Goal: Task Accomplishment & Management: Use online tool/utility

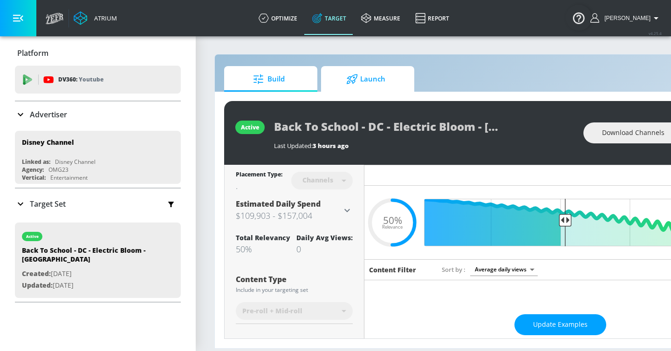
click at [365, 80] on span "Launch" at bounding box center [366, 79] width 71 height 22
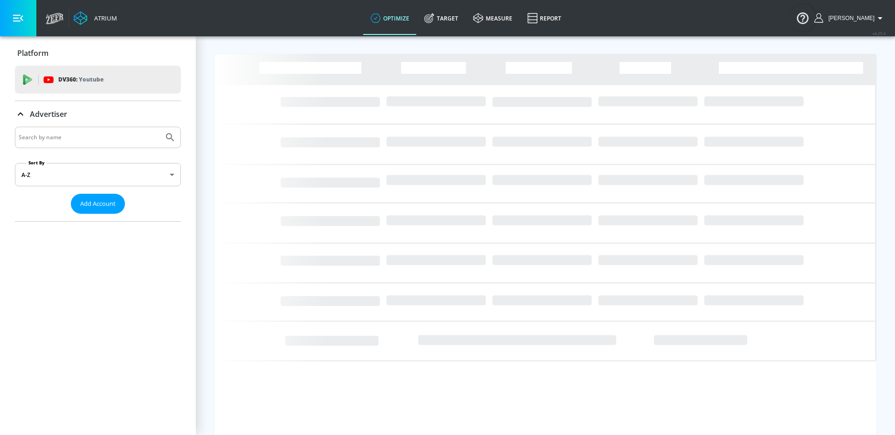
click at [103, 133] on input "Search by name" at bounding box center [89, 137] width 141 height 12
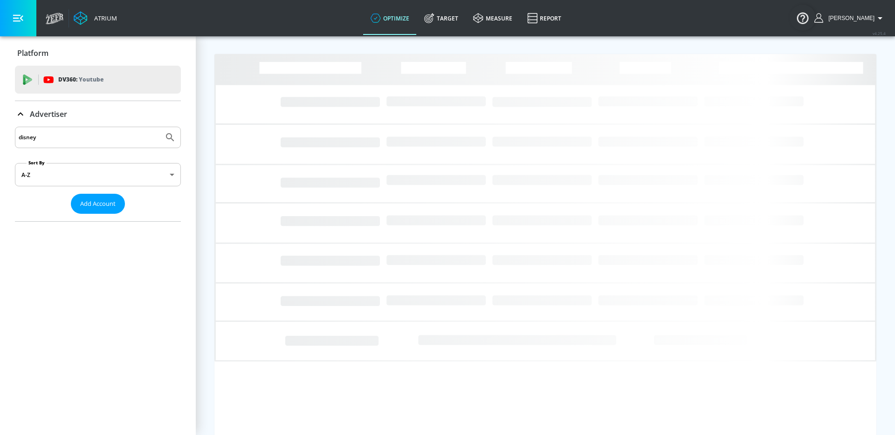
type input "disney"
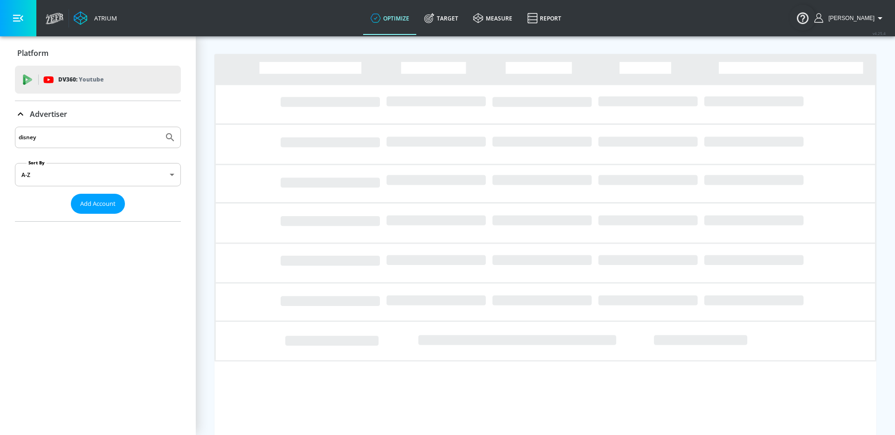
click at [160, 127] on button "Submit Search" at bounding box center [170, 137] width 21 height 21
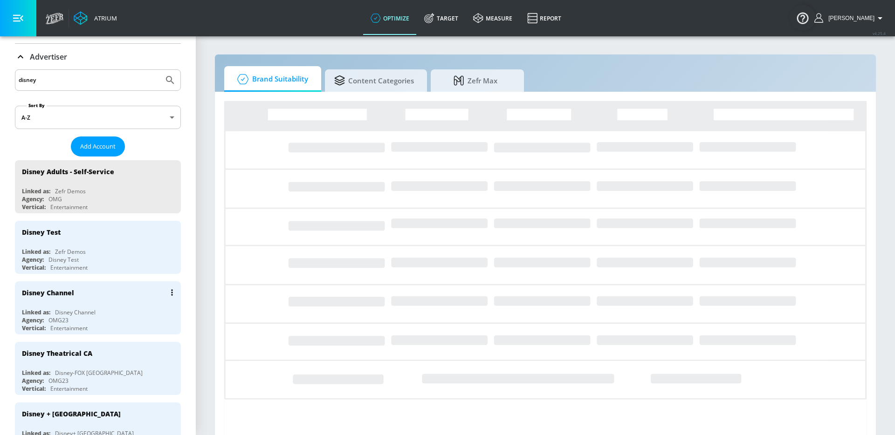
scroll to position [66, 0]
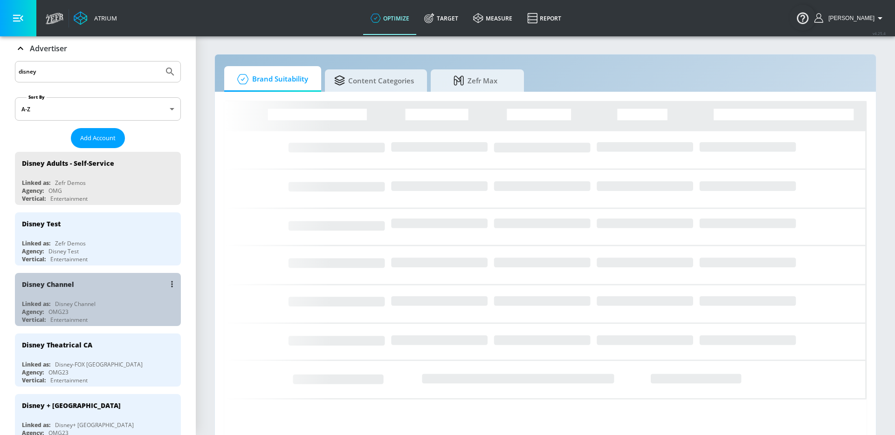
click at [102, 309] on div "Agency: OMG23" at bounding box center [100, 312] width 157 height 8
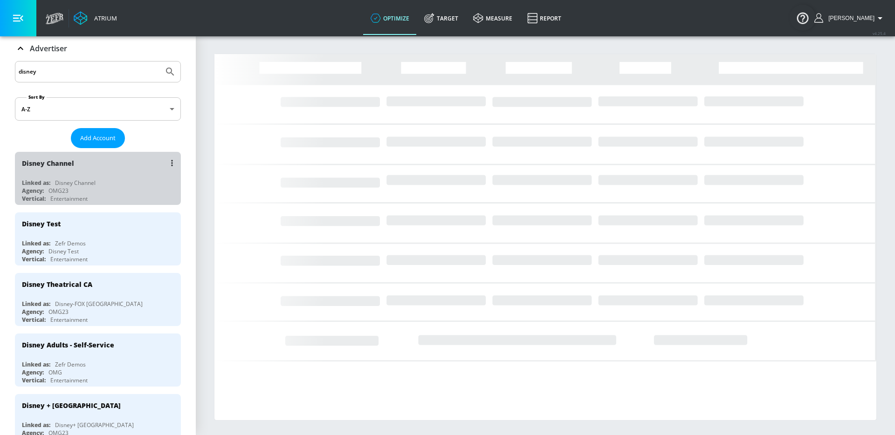
click at [125, 192] on div "Agency: OMG23" at bounding box center [100, 191] width 157 height 8
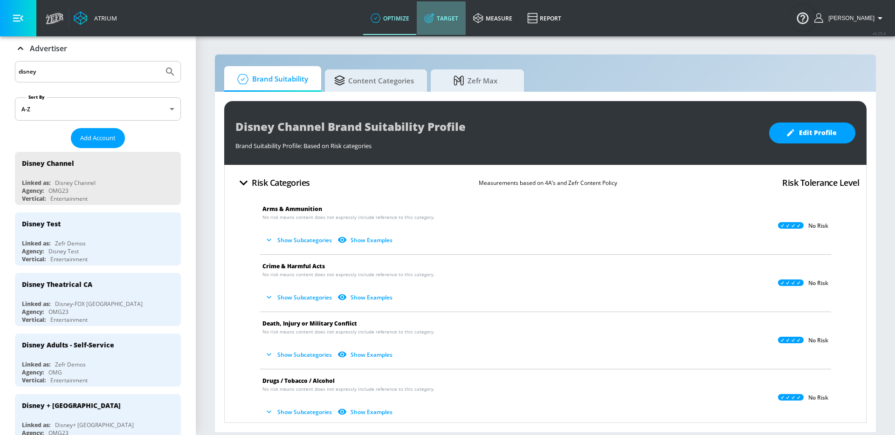
click at [458, 21] on link "Target" at bounding box center [441, 18] width 49 height 34
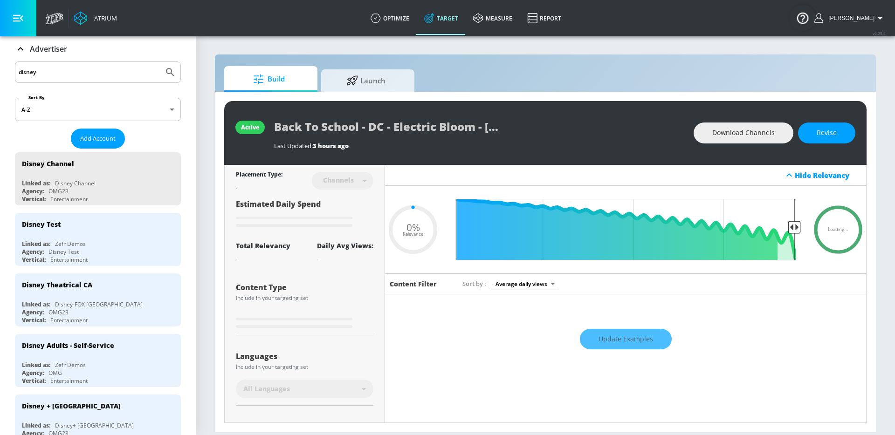
type input "0.05"
click at [376, 67] on div "Build Launch" at bounding box center [545, 79] width 642 height 26
click at [375, 69] on div "Build Launch" at bounding box center [545, 79] width 642 height 26
click at [373, 73] on span "Launch" at bounding box center [366, 79] width 71 height 22
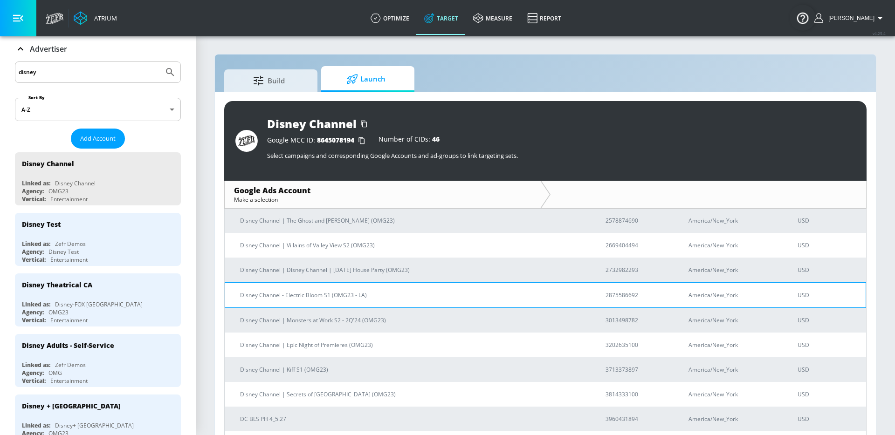
click at [335, 296] on p "Disney Channel - Electric Bloom S1 (OMG23 - LA)" at bounding box center [411, 295] width 343 height 10
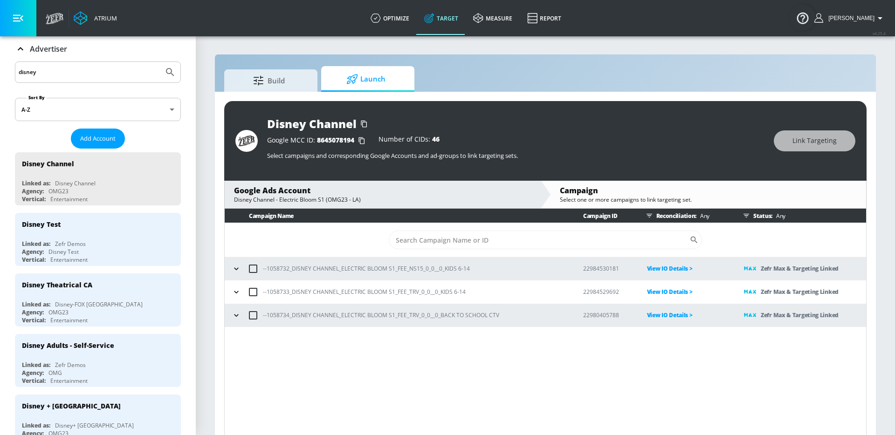
click at [234, 270] on icon "button" at bounding box center [236, 268] width 9 height 9
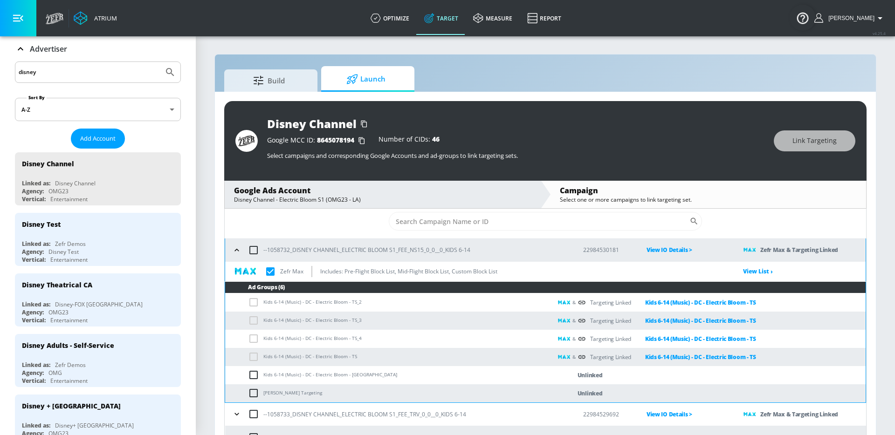
scroll to position [29, 0]
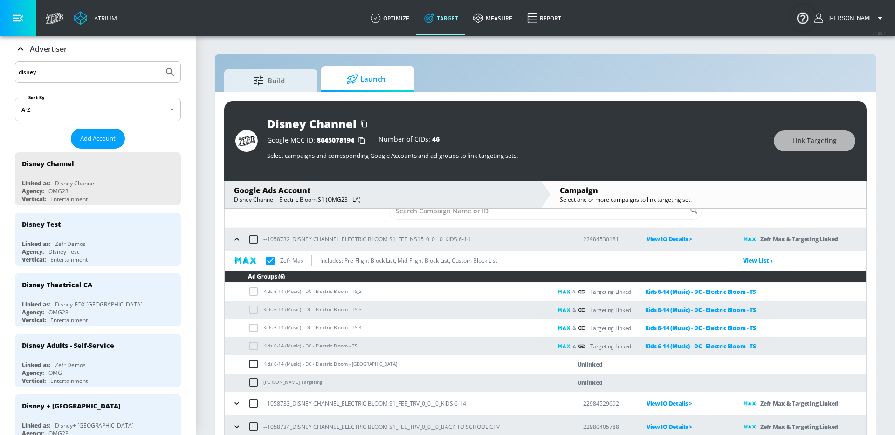
click at [256, 376] on td "Taylor Swift Targeting" at bounding box center [388, 383] width 327 height 18
click at [253, 365] on input "checkbox" at bounding box center [255, 364] width 15 height 11
checkbox input "true"
click at [793, 137] on button "Link Targeting" at bounding box center [815, 141] width 82 height 21
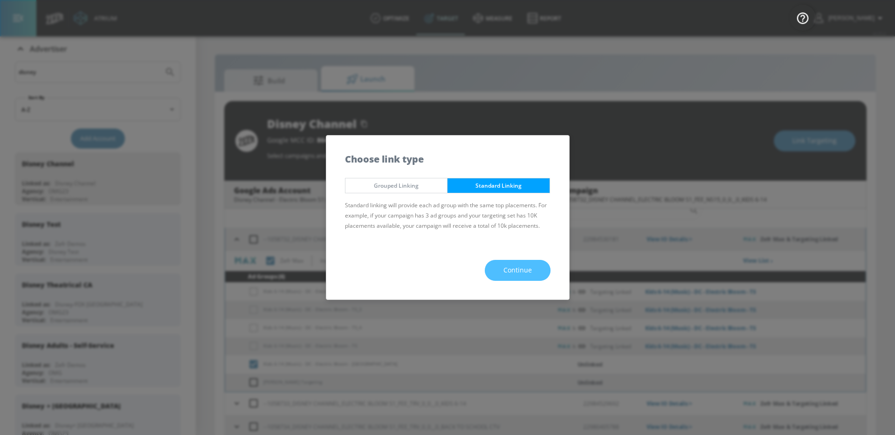
click at [502, 265] on button "Continue" at bounding box center [518, 270] width 66 height 21
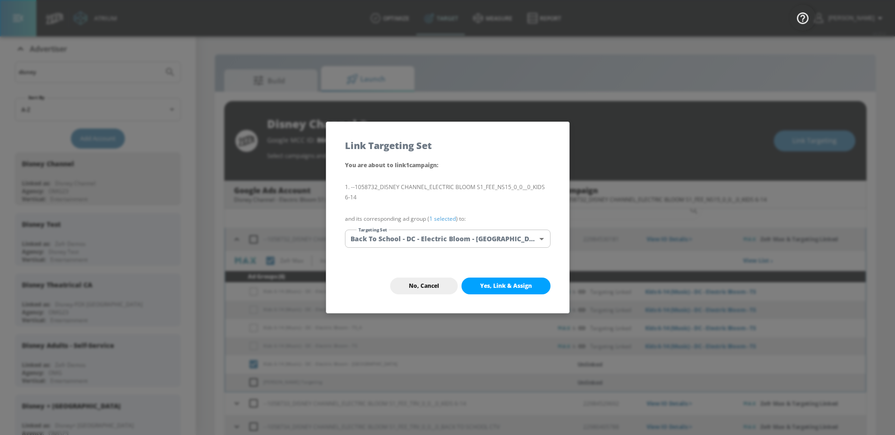
click at [462, 233] on body "Atrium optimize Target measure Report optimize Target measure Report v 4.25.4 G…" at bounding box center [447, 224] width 895 height 449
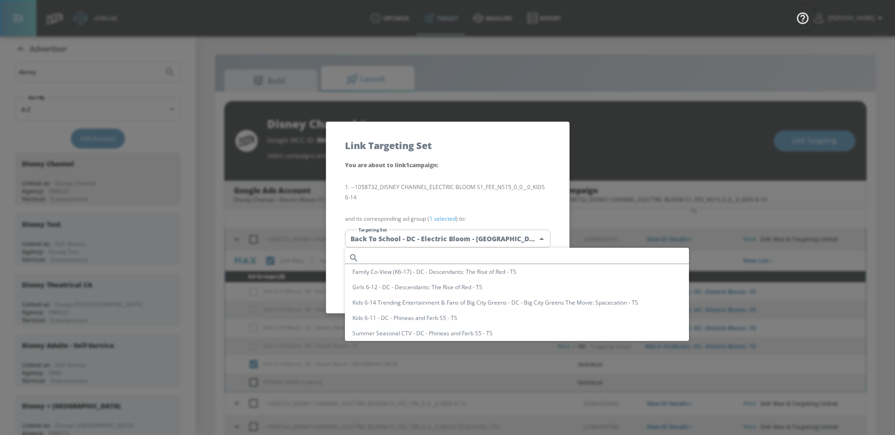
scroll to position [516, 0]
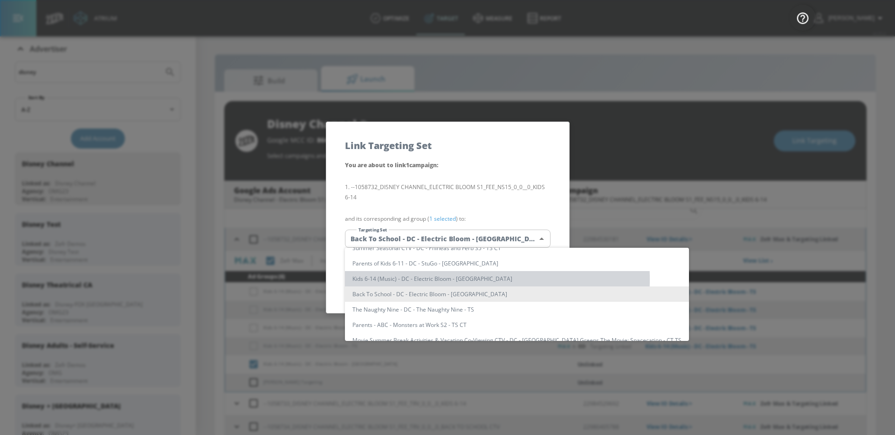
click at [458, 279] on li "Kids 6-14 (Music) - DC - Electric Bloom - [GEOGRAPHIC_DATA]" at bounding box center [517, 278] width 344 height 15
type input "c6361206-3ebc-4ff3-948a-000e72e79ba0"
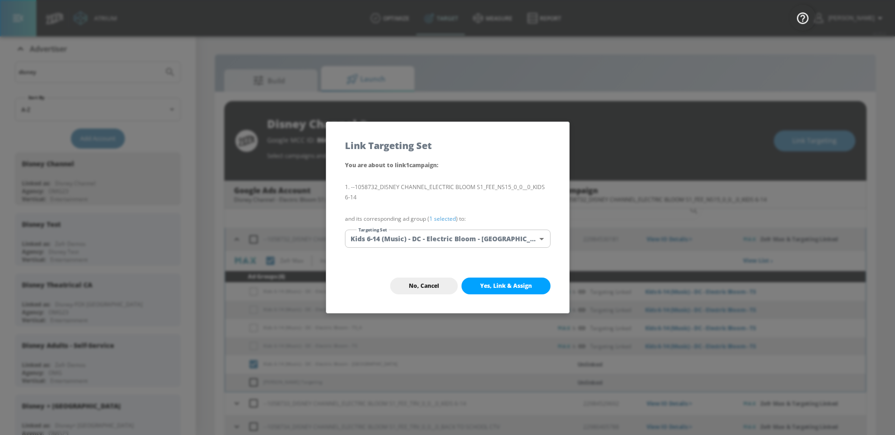
click at [487, 293] on button "Yes, Link & Assign" at bounding box center [506, 286] width 89 height 17
checkbox input "true"
checkbox input "false"
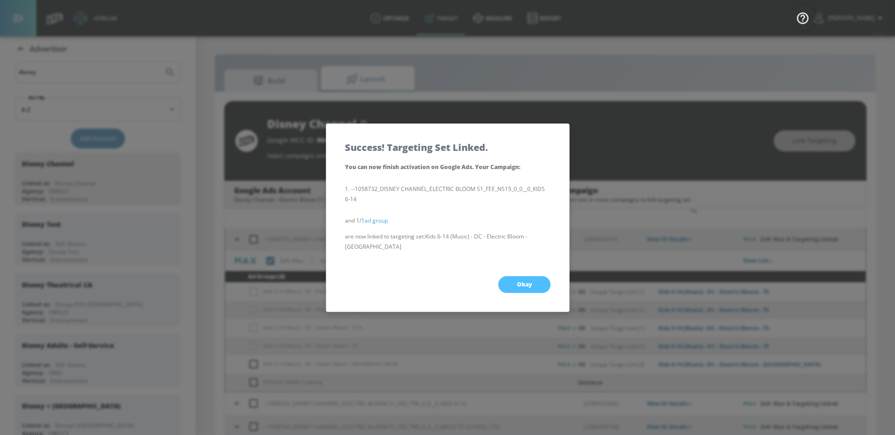
click at [509, 286] on button "Okay" at bounding box center [524, 284] width 52 height 17
checkbox input "true"
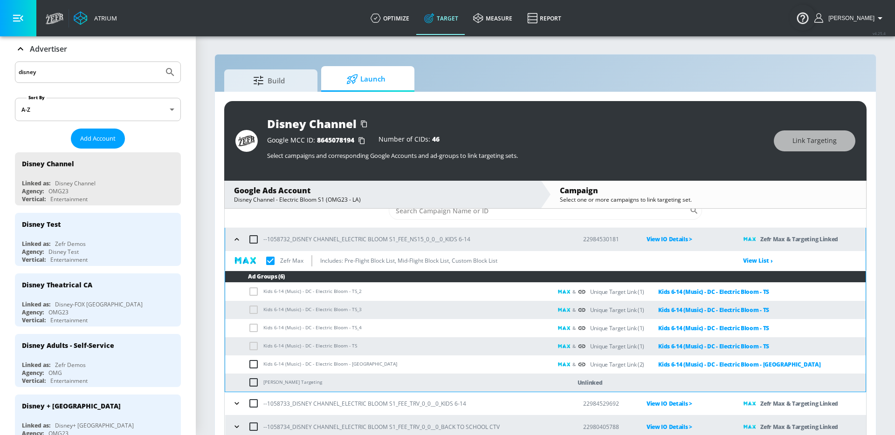
click at [241, 237] on icon "button" at bounding box center [236, 239] width 9 height 9
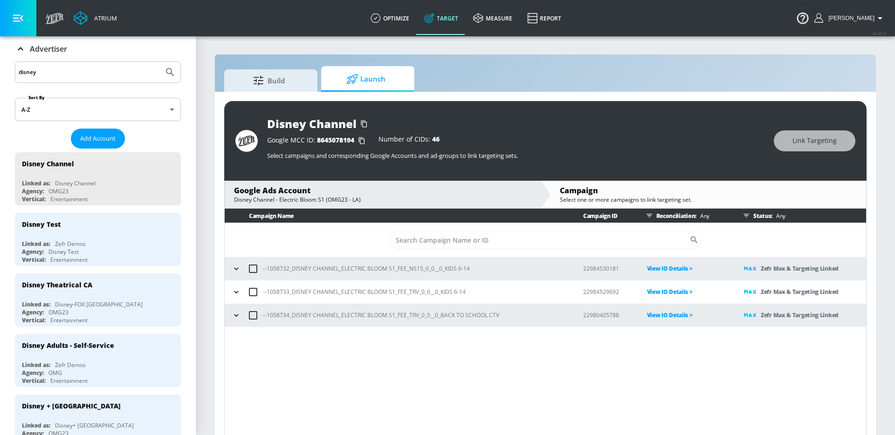
scroll to position [0, 0]
click at [236, 269] on icon "button" at bounding box center [236, 268] width 9 height 9
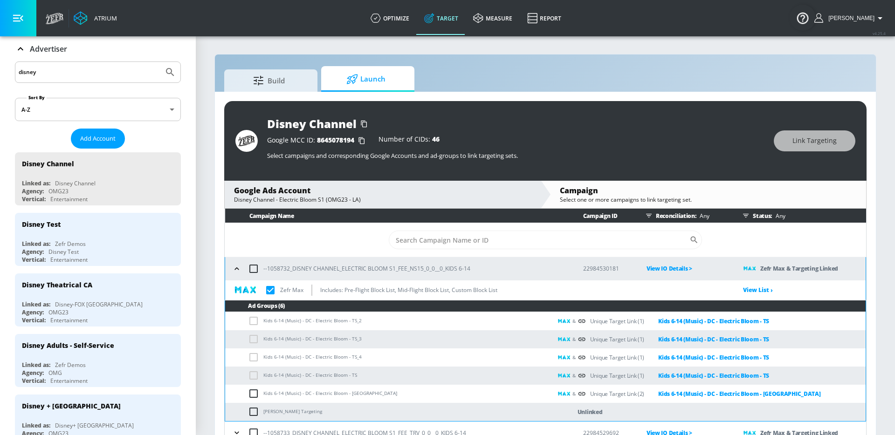
scroll to position [29, 0]
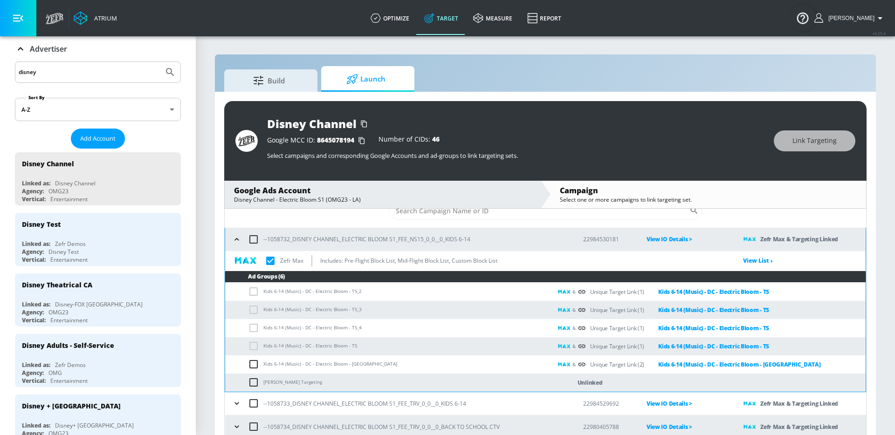
click at [234, 246] on div "--1058732_DISNEY CHANNEL_ELECTRIC BLOOM S1_FEE_NS15_0_0__0_KIDS 6-14" at bounding box center [399, 240] width 338 height 20
click at [234, 245] on button "button" at bounding box center [237, 240] width 14 height 14
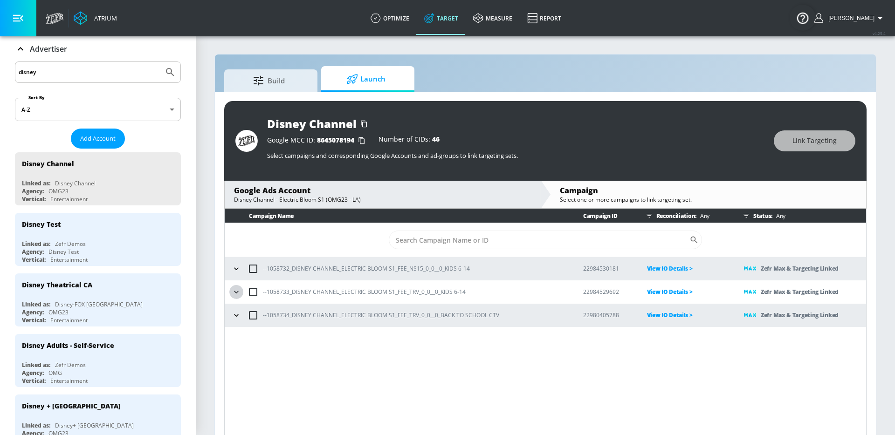
click at [233, 288] on icon "button" at bounding box center [236, 292] width 9 height 9
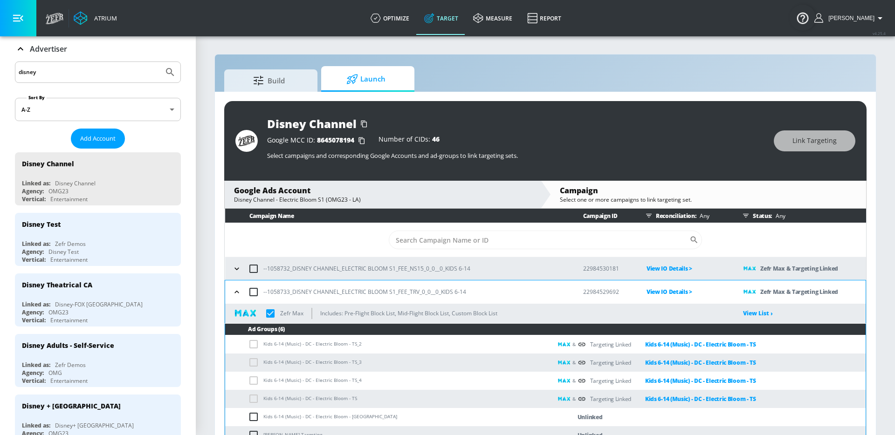
scroll to position [29, 0]
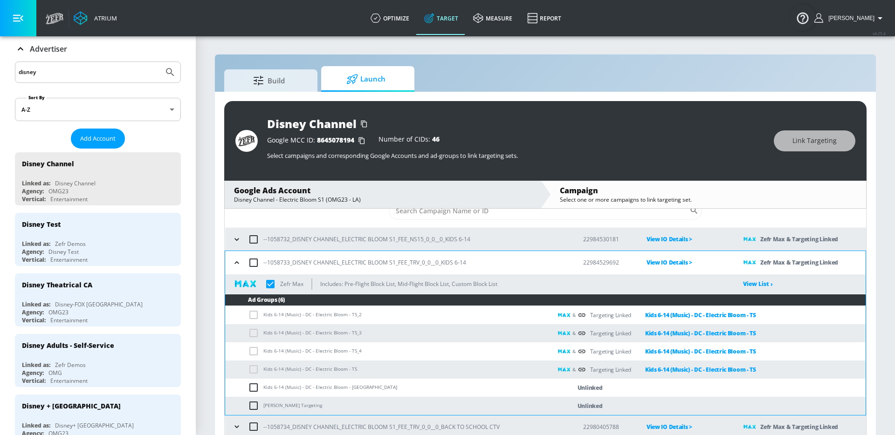
click at [255, 386] on input "checkbox" at bounding box center [255, 387] width 15 height 11
checkbox input "true"
click at [786, 150] on button "Link Targeting" at bounding box center [815, 141] width 82 height 21
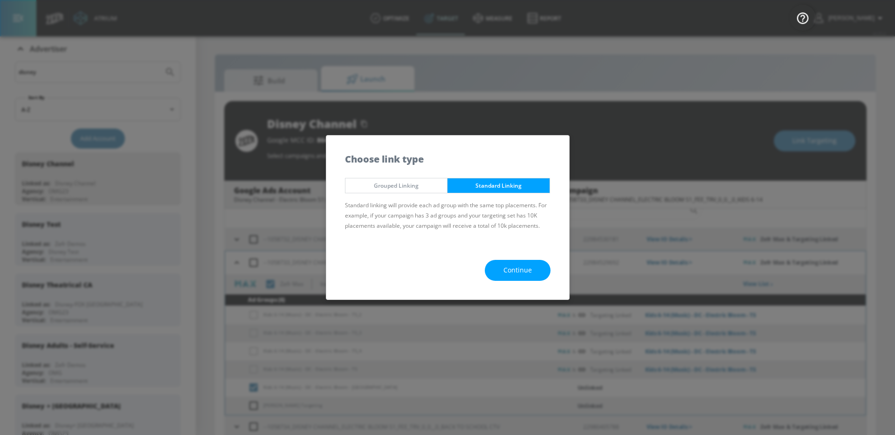
checkbox input "true"
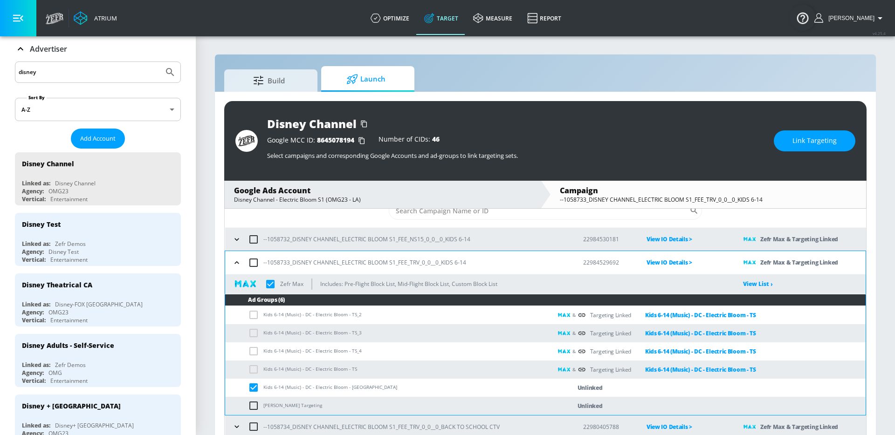
click at [329, 393] on td "Kids 6-14 (Music) - DC - Electric Bloom - [GEOGRAPHIC_DATA]" at bounding box center [388, 388] width 327 height 18
click at [332, 389] on td "Kids 6-14 (Music) - DC - Electric Bloom - [GEOGRAPHIC_DATA]" at bounding box center [388, 388] width 327 height 18
copy td "Kids 6-14 (Music) - DC - Electric Bloom - [GEOGRAPHIC_DATA]"
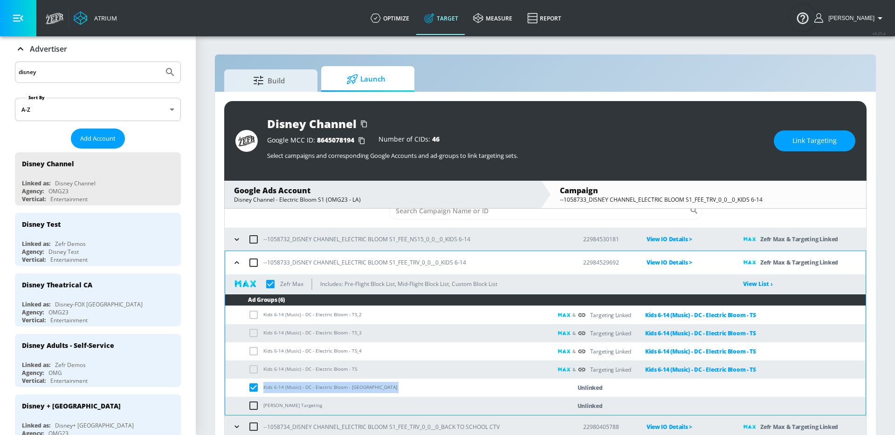
click at [798, 147] on button "Link Targeting" at bounding box center [815, 141] width 82 height 21
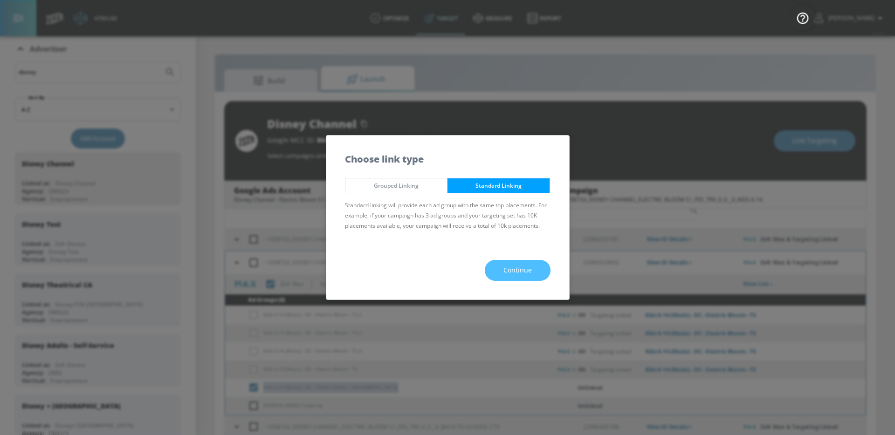
click at [541, 268] on button "Continue" at bounding box center [518, 270] width 66 height 21
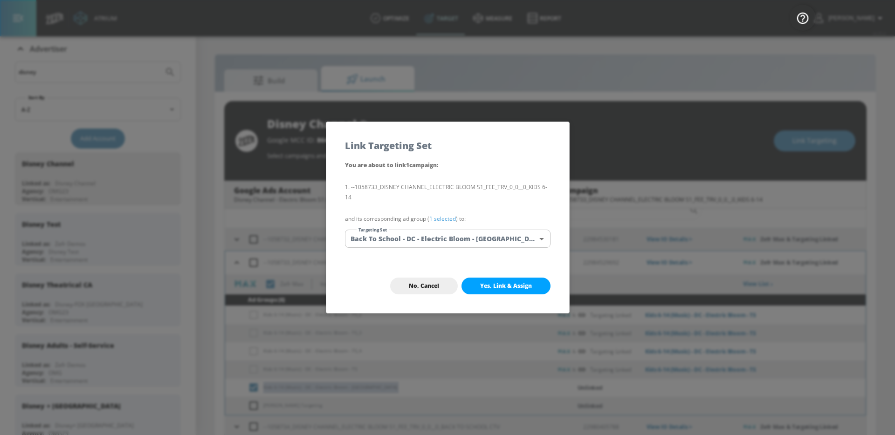
click at [492, 241] on body "Atrium optimize Target measure Report optimize Target measure Report v 4.25.4 G…" at bounding box center [447, 224] width 895 height 449
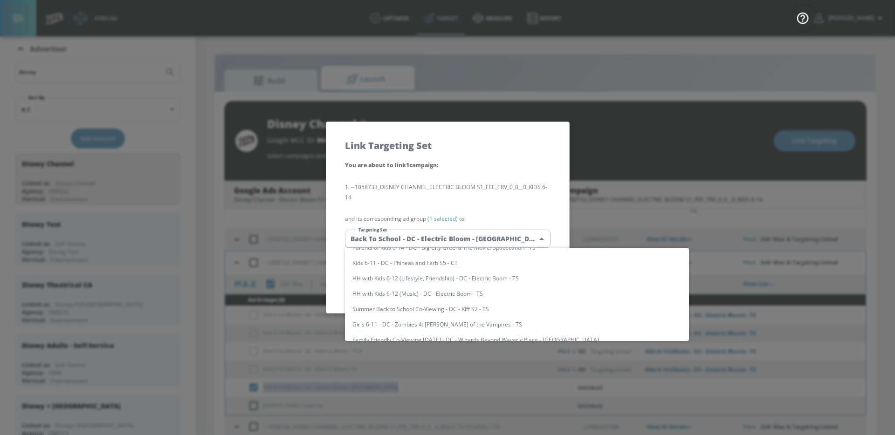
scroll to position [0, 0]
click at [468, 258] on input "text" at bounding box center [526, 258] width 326 height 13
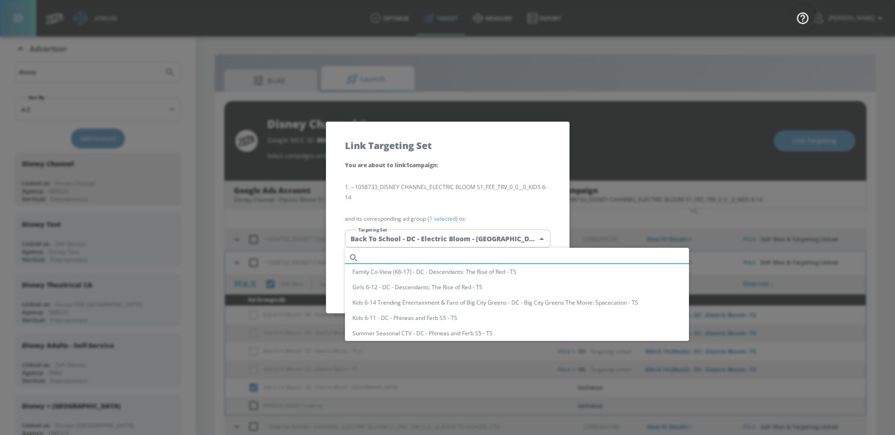
paste input "Kids 6-14 (Music) - DC - Electric Bloom - [GEOGRAPHIC_DATA]"
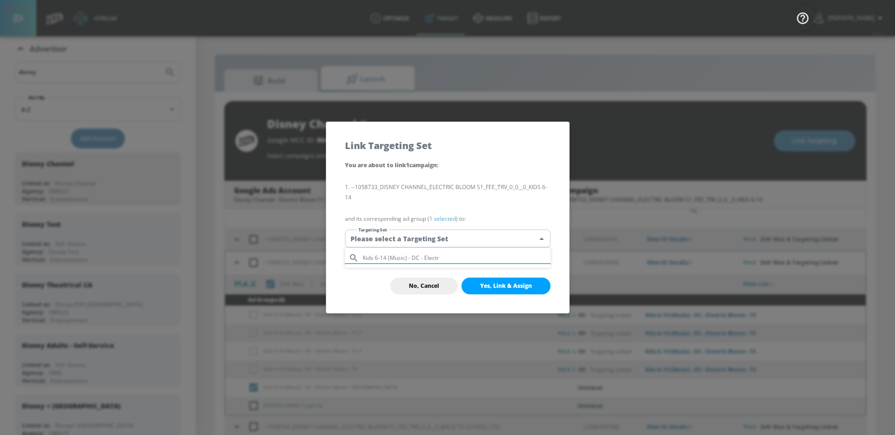
click at [468, 258] on input "Kids 6-14 (Music) - DC - Electr" at bounding box center [457, 258] width 188 height 13
type input "e"
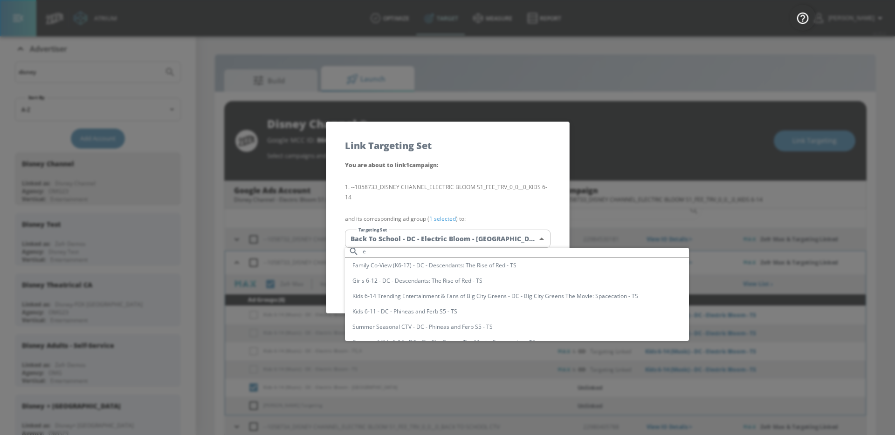
scroll to position [7, 0]
click at [568, 208] on div at bounding box center [447, 217] width 895 height 435
click at [514, 236] on body "Atrium optimize Target measure Report optimize Target measure Report v 4.25.4 G…" at bounding box center [447, 224] width 895 height 449
click at [498, 255] on input "text" at bounding box center [526, 258] width 326 height 13
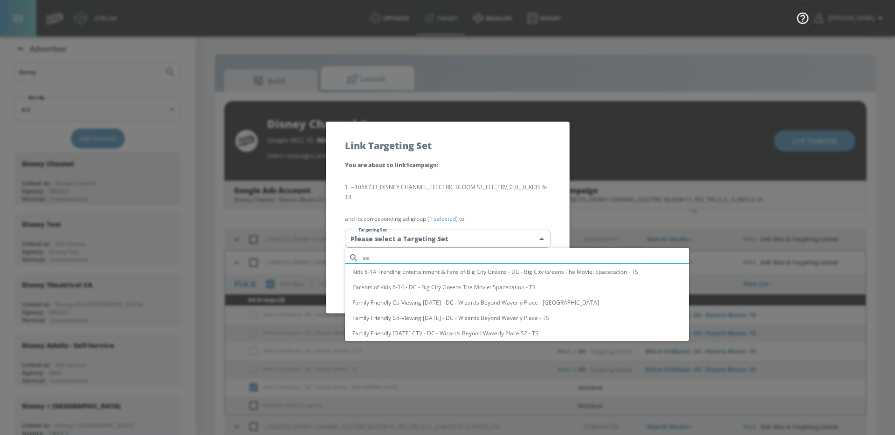
type input "e"
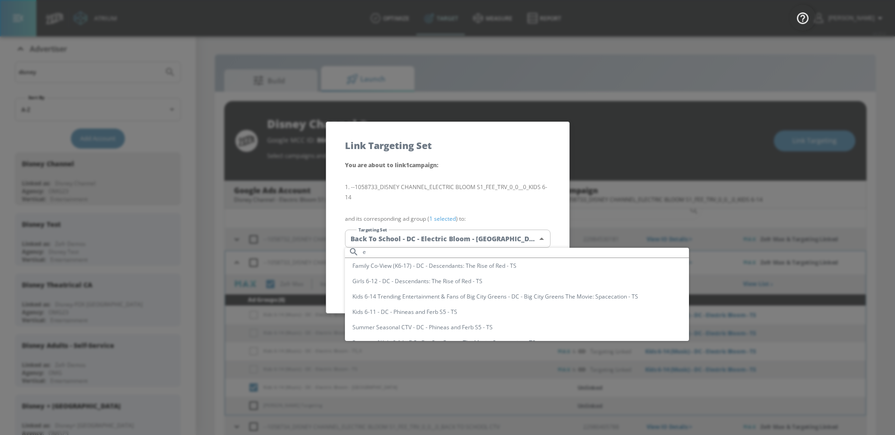
click at [483, 252] on input "e" at bounding box center [526, 252] width 326 height 13
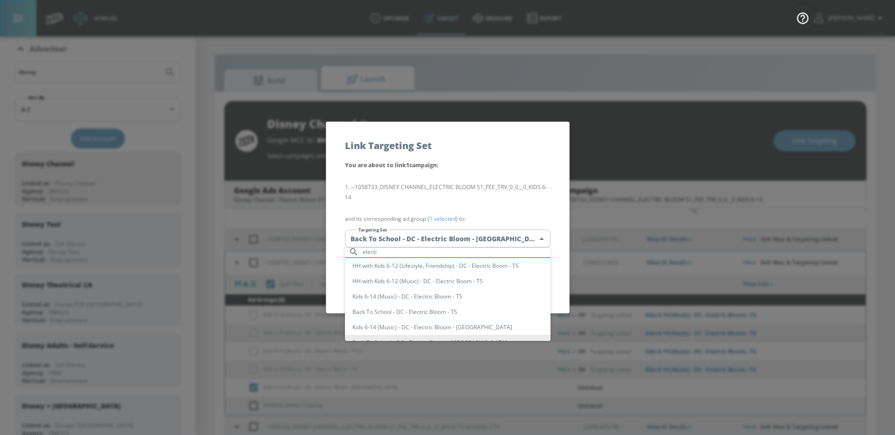
scroll to position [0, 0]
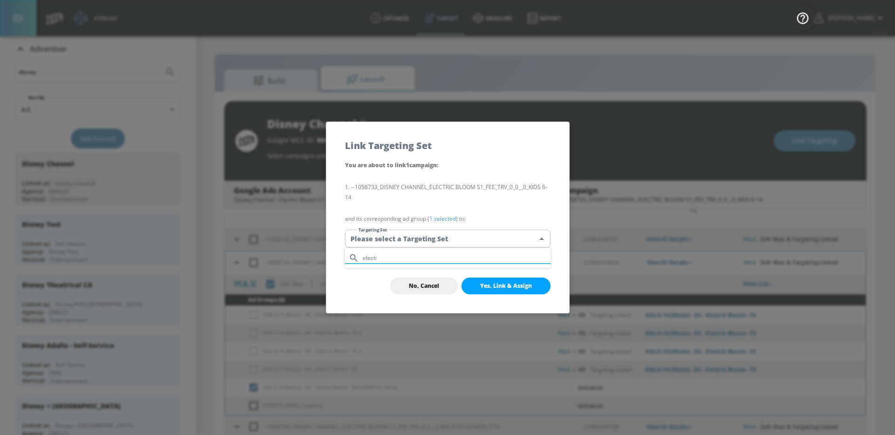
type input "elect"
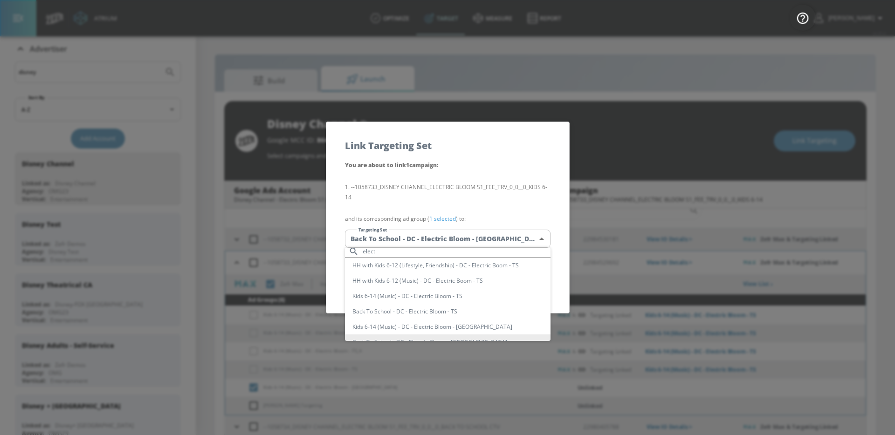
scroll to position [19, 0]
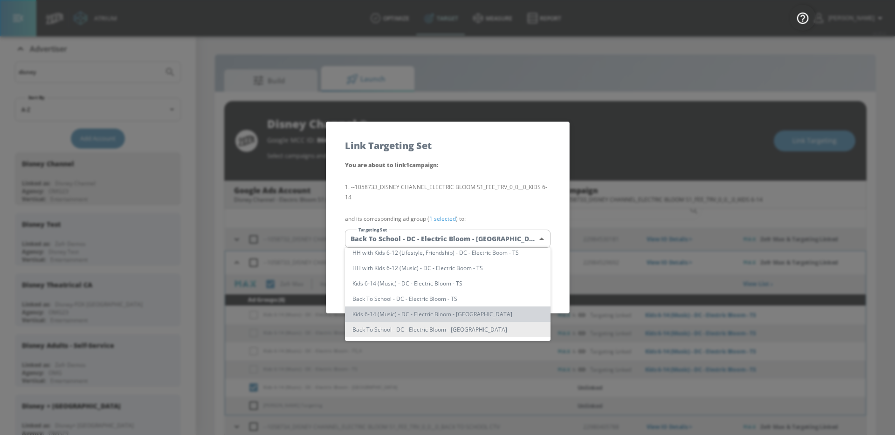
click at [504, 316] on li "Kids 6-14 (Music) - DC - Electric Bloom - [GEOGRAPHIC_DATA]" at bounding box center [448, 314] width 206 height 15
type input "c6361206-3ebc-4ff3-948a-000e72e79ba0"
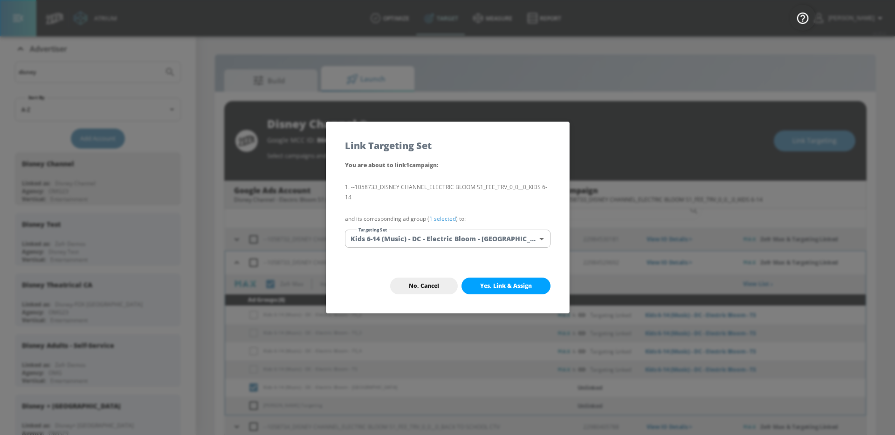
click at [520, 276] on div "No, Cancel Yes, Link & Assign" at bounding box center [447, 286] width 243 height 54
click at [520, 282] on span "Yes, Link & Assign" at bounding box center [506, 285] width 52 height 7
checkbox input "true"
checkbox input "false"
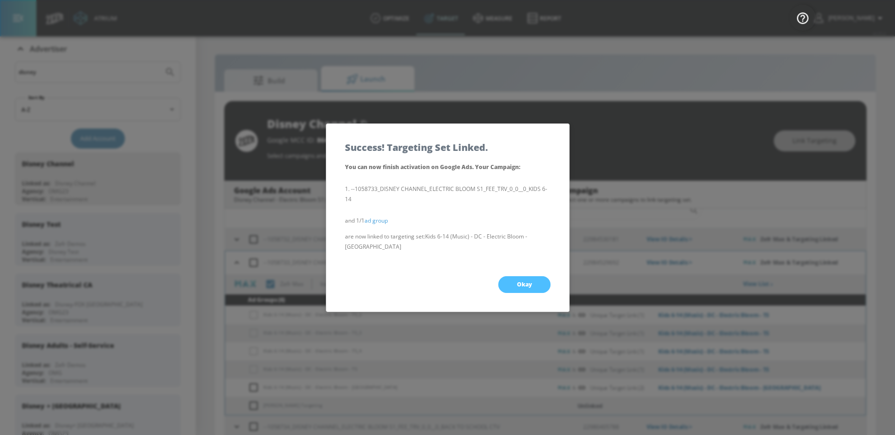
click at [520, 282] on span "Okay" at bounding box center [524, 284] width 15 height 7
checkbox input "true"
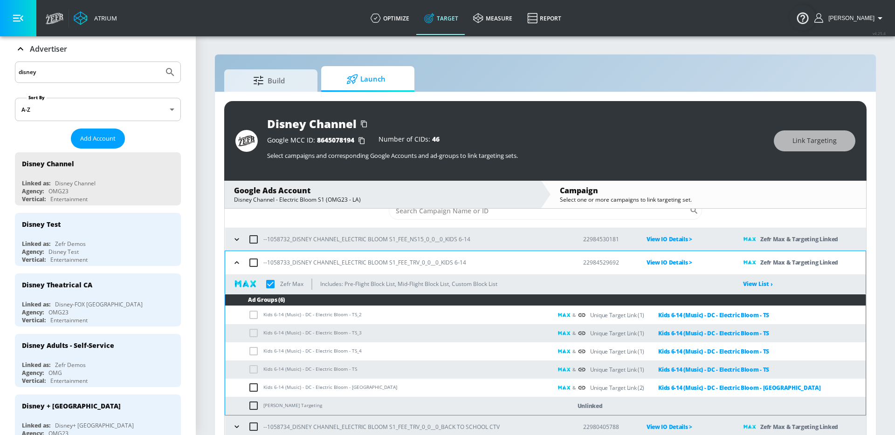
click at [234, 243] on icon "button" at bounding box center [236, 239] width 9 height 9
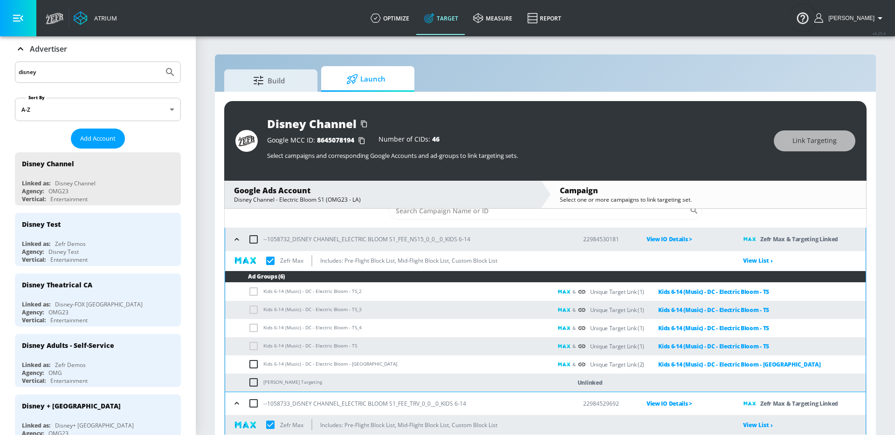
click at [236, 241] on icon "button" at bounding box center [236, 239] width 9 height 9
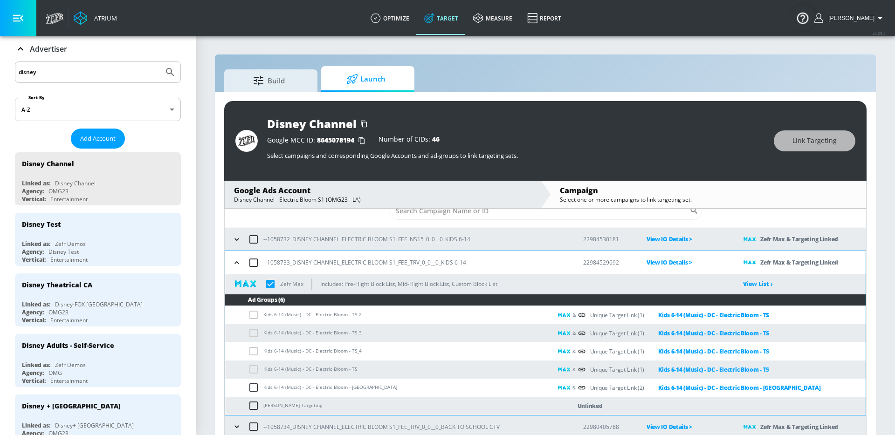
click at [236, 241] on icon "button" at bounding box center [236, 239] width 9 height 9
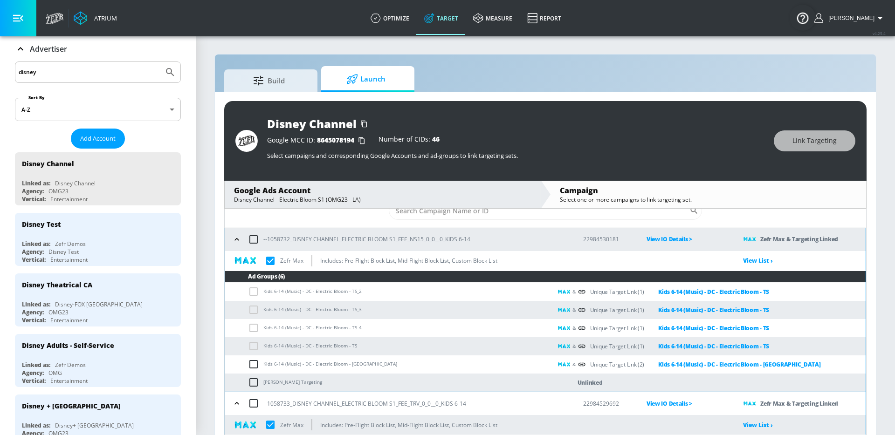
click at [235, 241] on icon "button" at bounding box center [236, 239] width 9 height 9
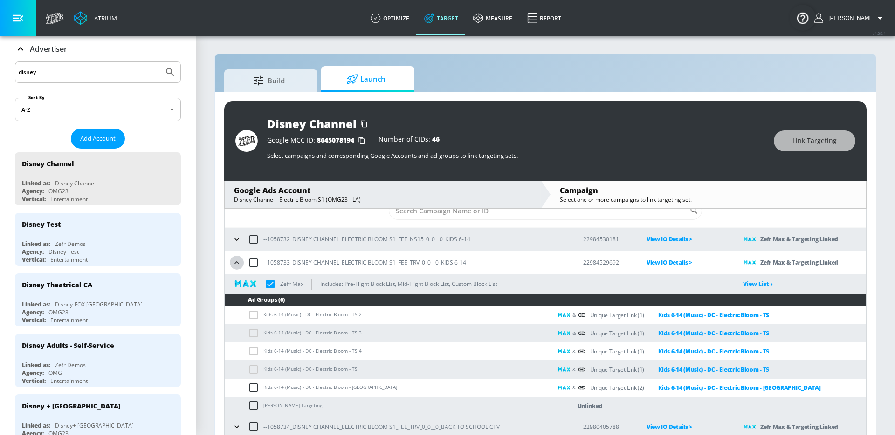
click at [236, 264] on icon "button" at bounding box center [236, 262] width 9 height 9
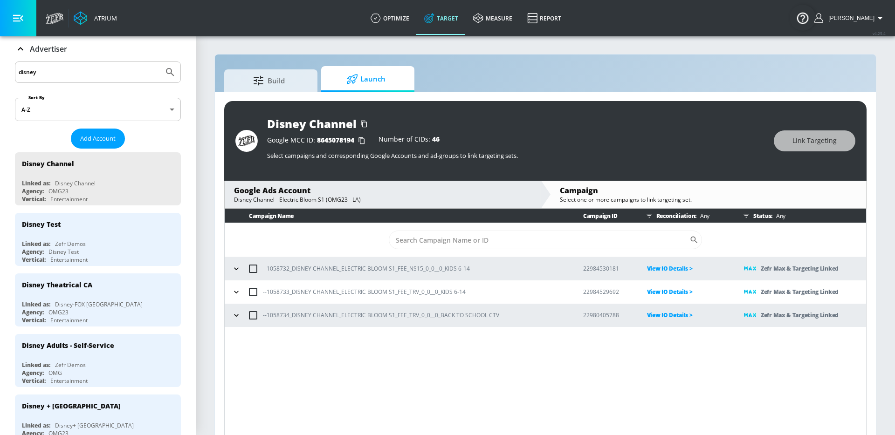
click at [237, 307] on div "--1058734_DISNEY CHANNEL_ELECTRIC BLOOM S1_FEE_TRV_0_0__0_BACK TO SCHOOL CTV" at bounding box center [398, 316] width 339 height 20
click at [236, 316] on icon "button" at bounding box center [236, 315] width 4 height 2
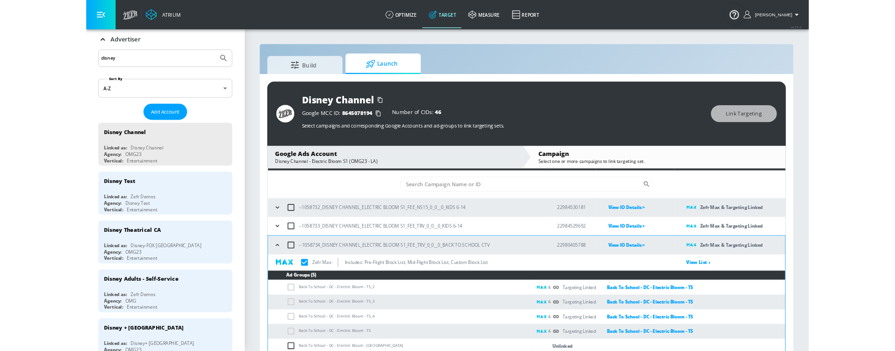
scroll to position [14, 0]
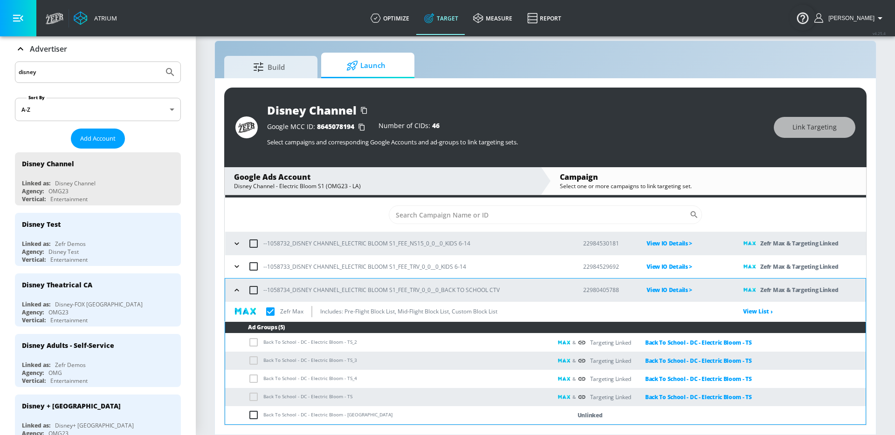
click at [256, 417] on input "checkbox" at bounding box center [255, 415] width 15 height 11
checkbox input "true"
click at [791, 132] on button "Link Targeting" at bounding box center [815, 127] width 82 height 21
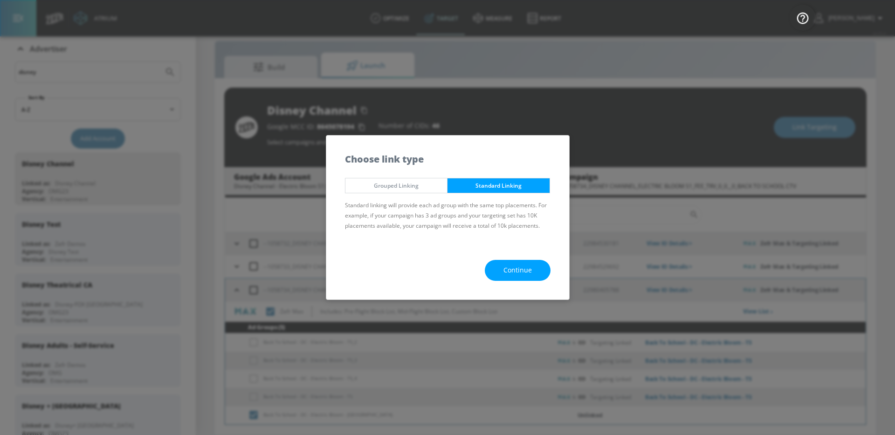
click at [520, 271] on span "Continue" at bounding box center [517, 271] width 28 height 12
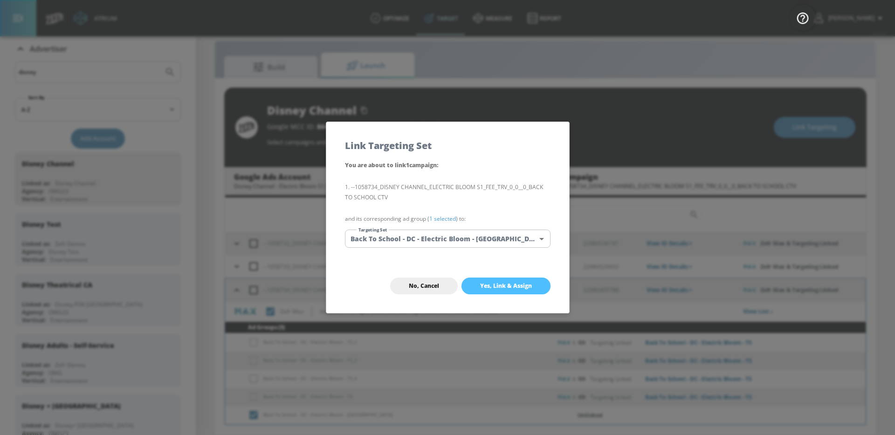
click at [485, 290] on button "Yes, Link & Assign" at bounding box center [506, 286] width 89 height 17
checkbox input "true"
checkbox input "false"
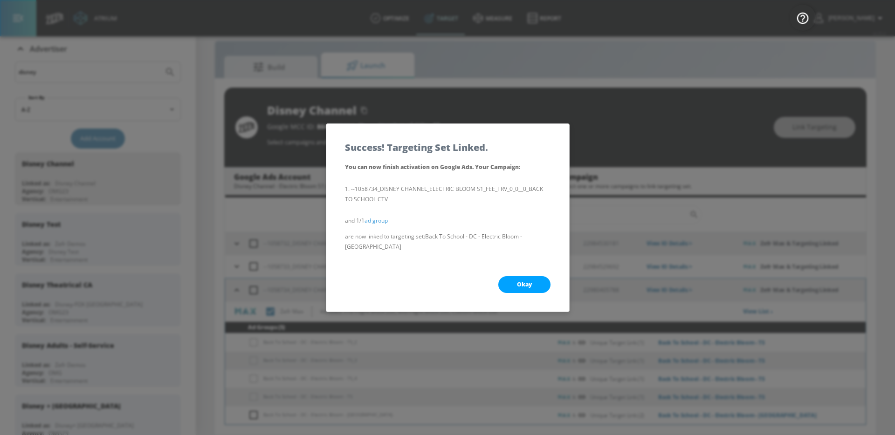
click at [524, 270] on div "Okay" at bounding box center [447, 285] width 243 height 54
click at [524, 281] on span "Okay" at bounding box center [524, 284] width 15 height 7
checkbox input "true"
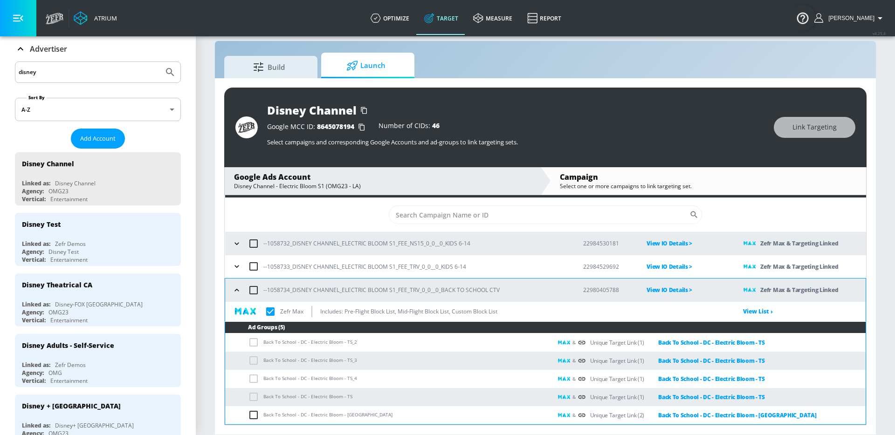
scroll to position [12, 0]
